Goal: Task Accomplishment & Management: Manage account settings

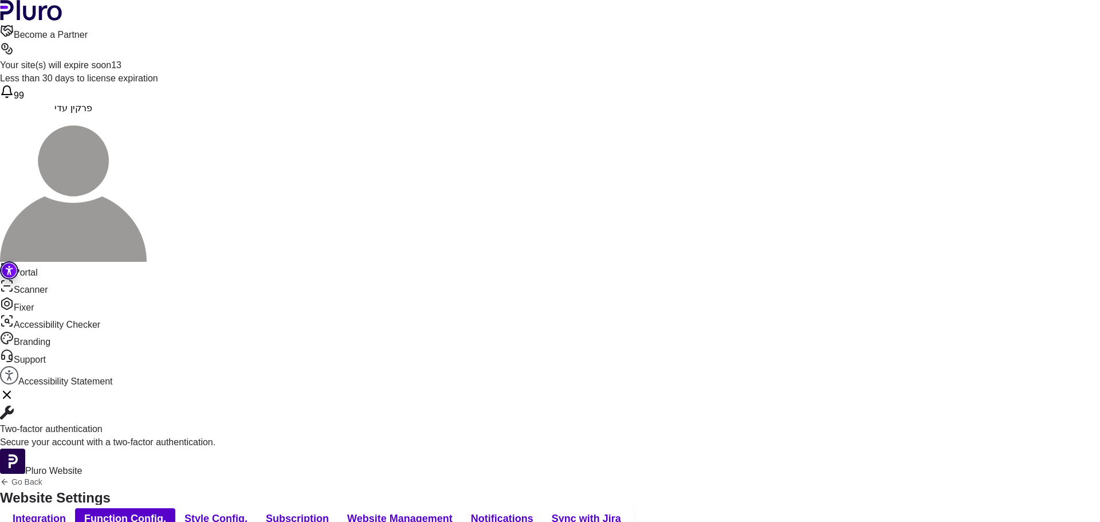
drag, startPoint x: 555, startPoint y: 296, endPoint x: 349, endPoint y: 289, distance: 205.8
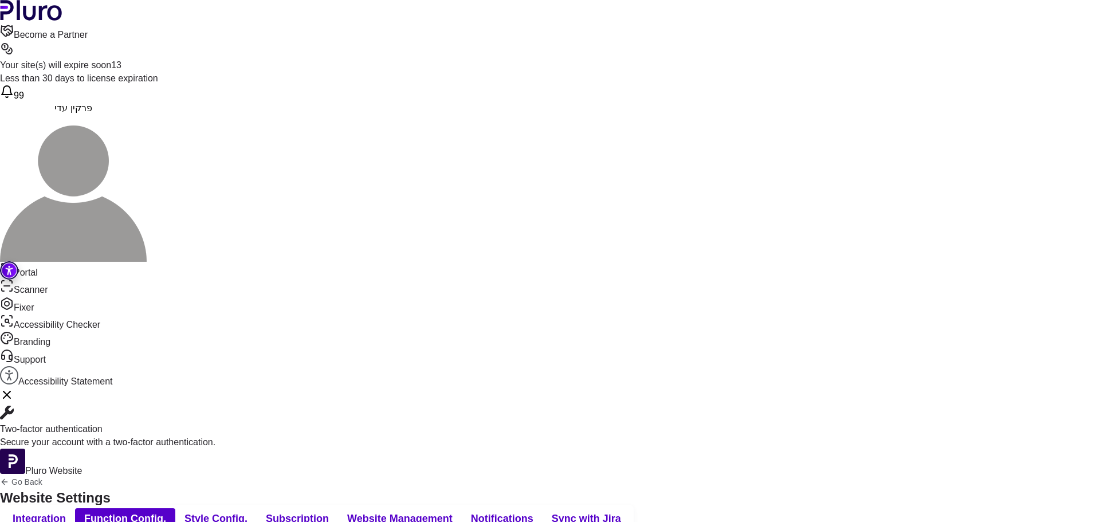
drag, startPoint x: 475, startPoint y: 348, endPoint x: 348, endPoint y: 348, distance: 126.6
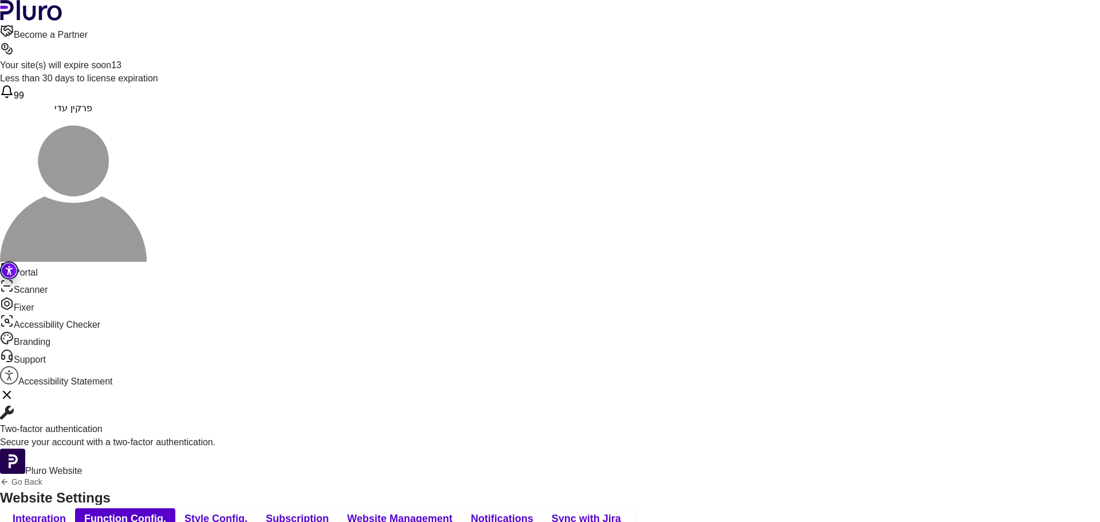
drag, startPoint x: 380, startPoint y: 368, endPoint x: 325, endPoint y: 345, distance: 59.4
copy div "**********"
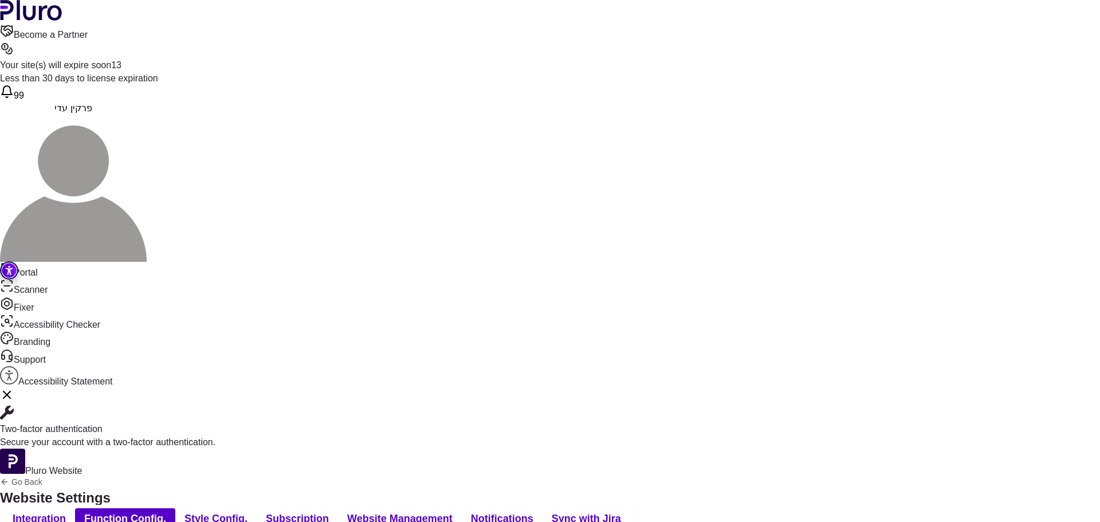
drag, startPoint x: 476, startPoint y: 383, endPoint x: 348, endPoint y: 383, distance: 127.8
drag, startPoint x: 485, startPoint y: 400, endPoint x: 450, endPoint y: 394, distance: 35.5
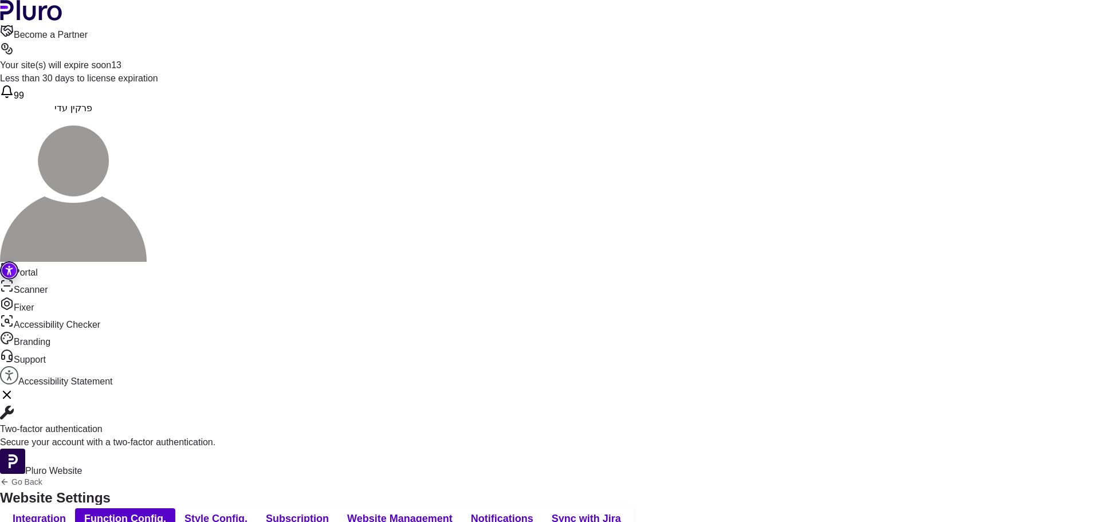
drag, startPoint x: 596, startPoint y: 395, endPoint x: 614, endPoint y: 395, distance: 17.8
drag, startPoint x: 777, startPoint y: 396, endPoint x: 722, endPoint y: 400, distance: 55.1
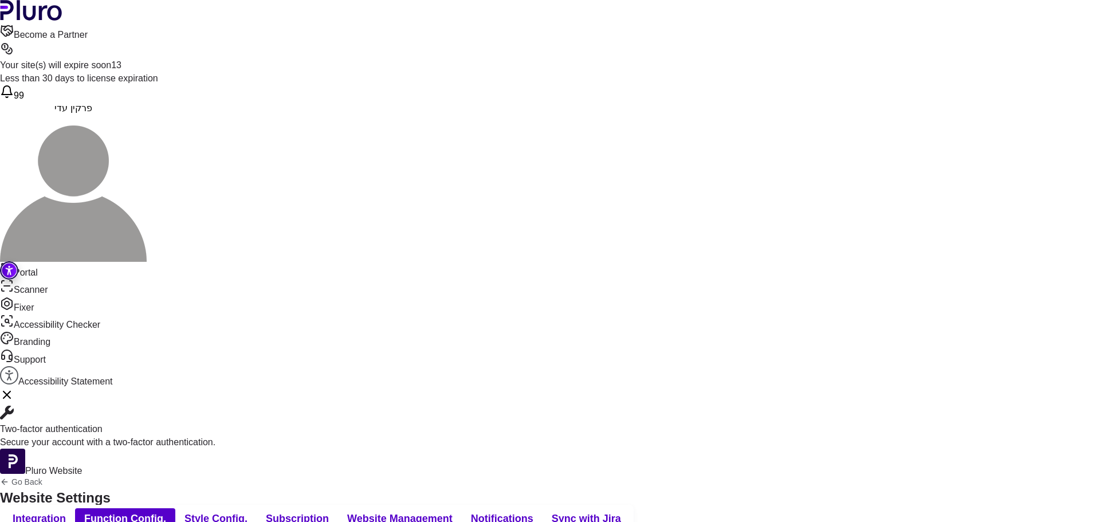
drag, startPoint x: 572, startPoint y: 385, endPoint x: 249, endPoint y: 385, distance: 323.7
drag, startPoint x: 375, startPoint y: 401, endPoint x: 302, endPoint y: 390, distance: 73.6
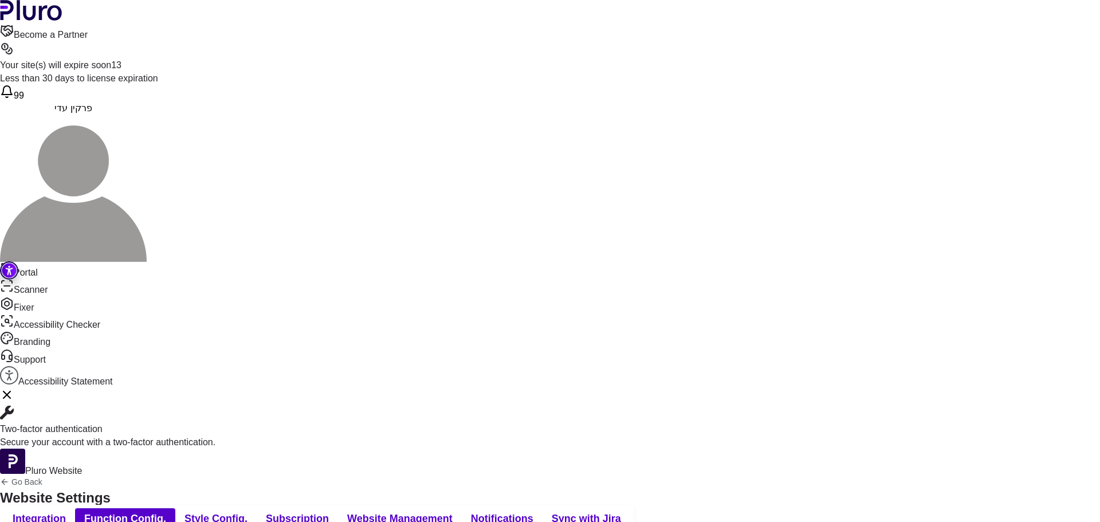
drag, startPoint x: 342, startPoint y: 233, endPoint x: 325, endPoint y: 204, distance: 33.1
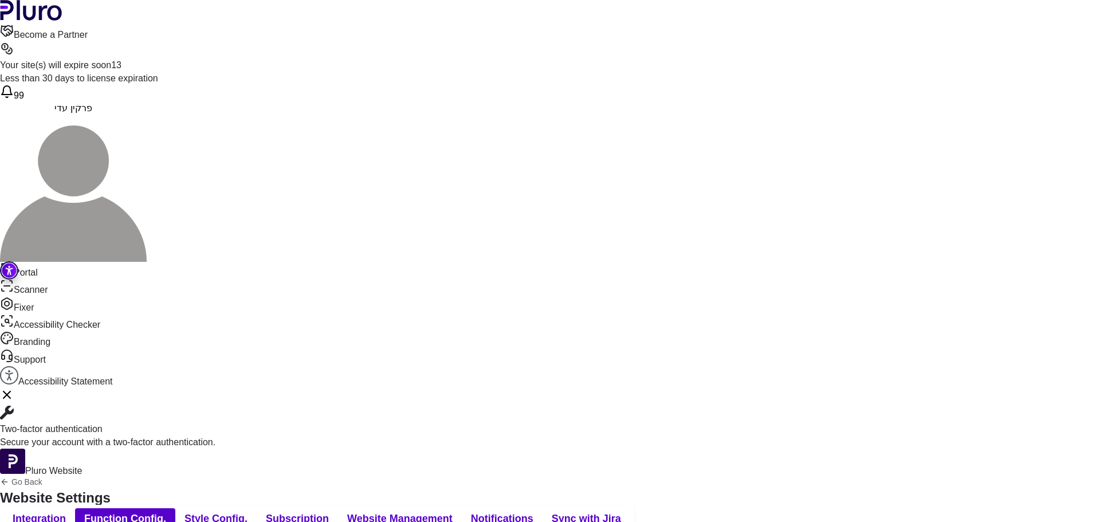
scroll to position [356, 0]
drag, startPoint x: 349, startPoint y: 240, endPoint x: 321, endPoint y: 202, distance: 47.1
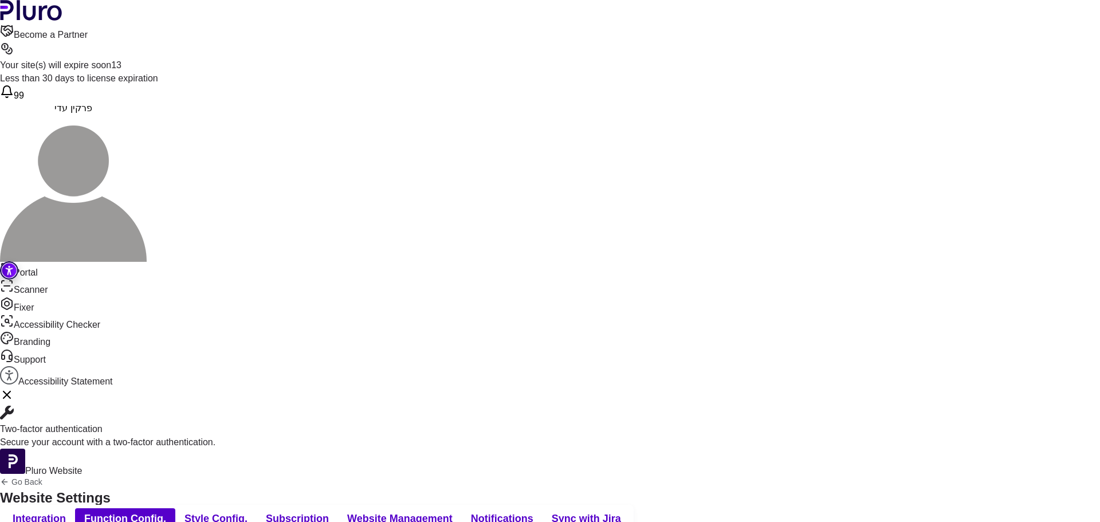
drag, startPoint x: 406, startPoint y: 280, endPoint x: 347, endPoint y: 278, distance: 59.0
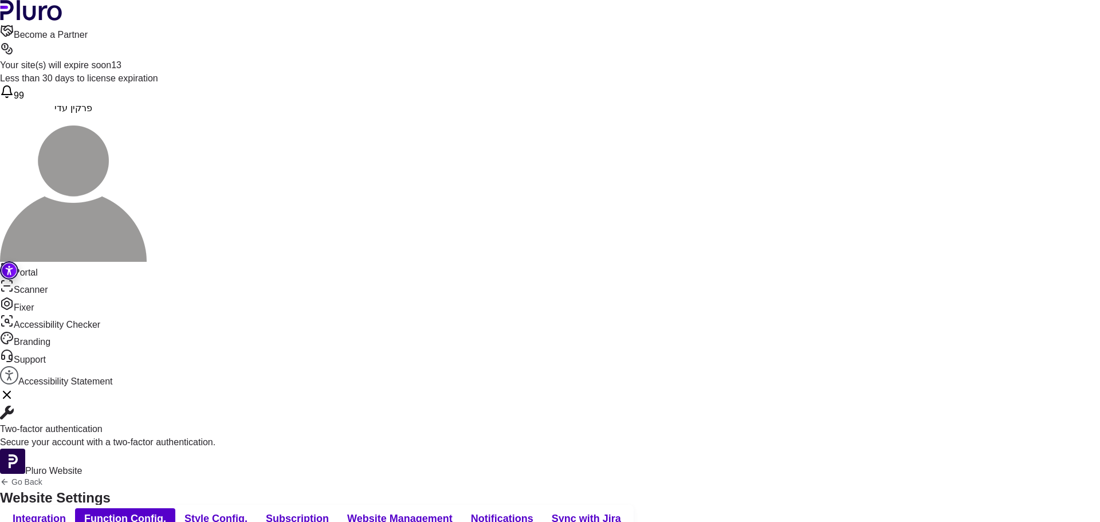
drag, startPoint x: 334, startPoint y: 264, endPoint x: 346, endPoint y: 262, distance: 12.1
